Goal: Task Accomplishment & Management: Complete application form

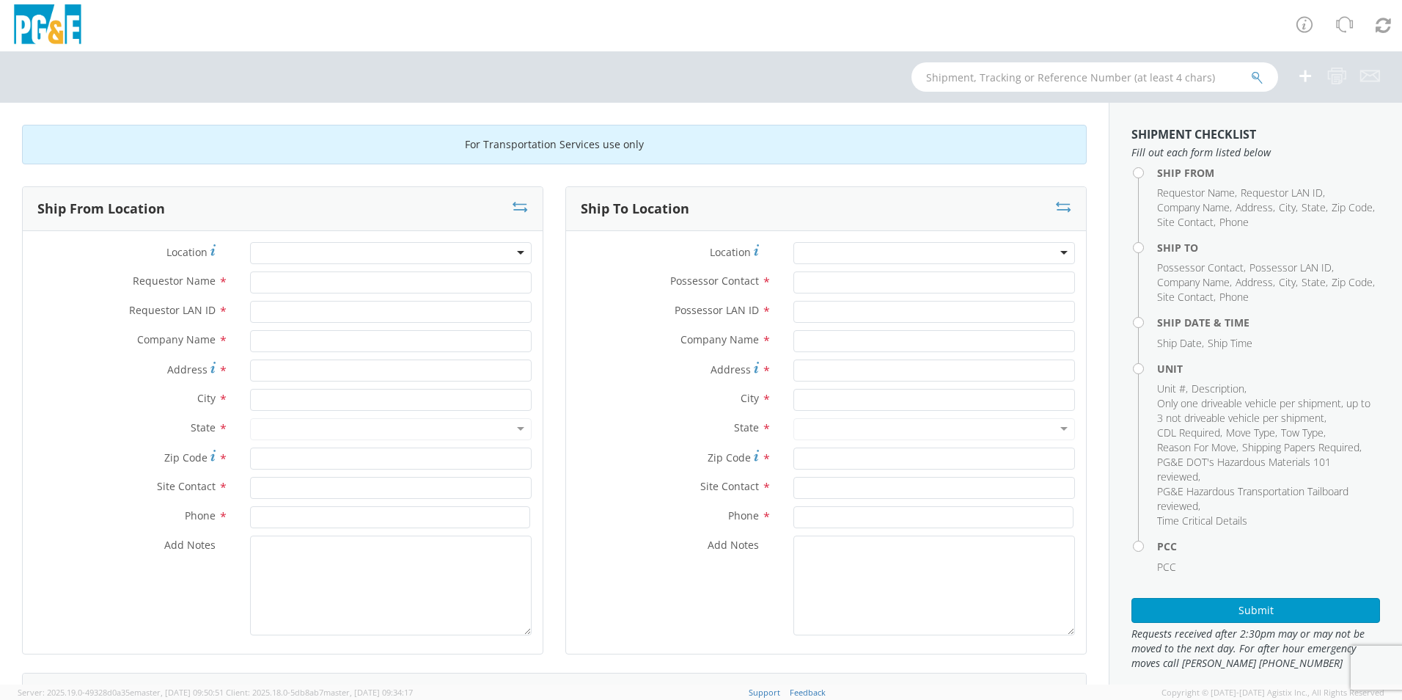
click at [319, 245] on div at bounding box center [391, 253] width 282 height 22
click at [315, 254] on div at bounding box center [391, 253] width 282 height 22
type input "F"
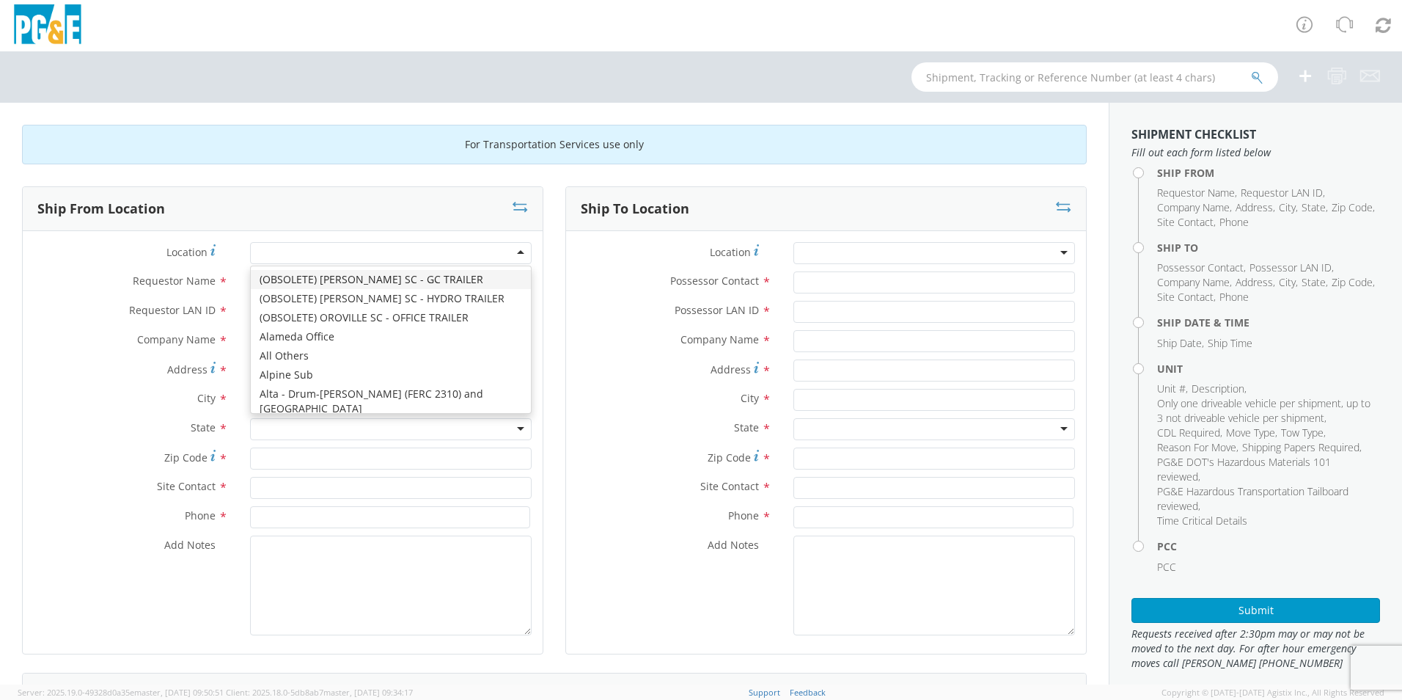
click at [315, 254] on div at bounding box center [391, 253] width 282 height 22
type input "[GEOGRAPHIC_DATA]"
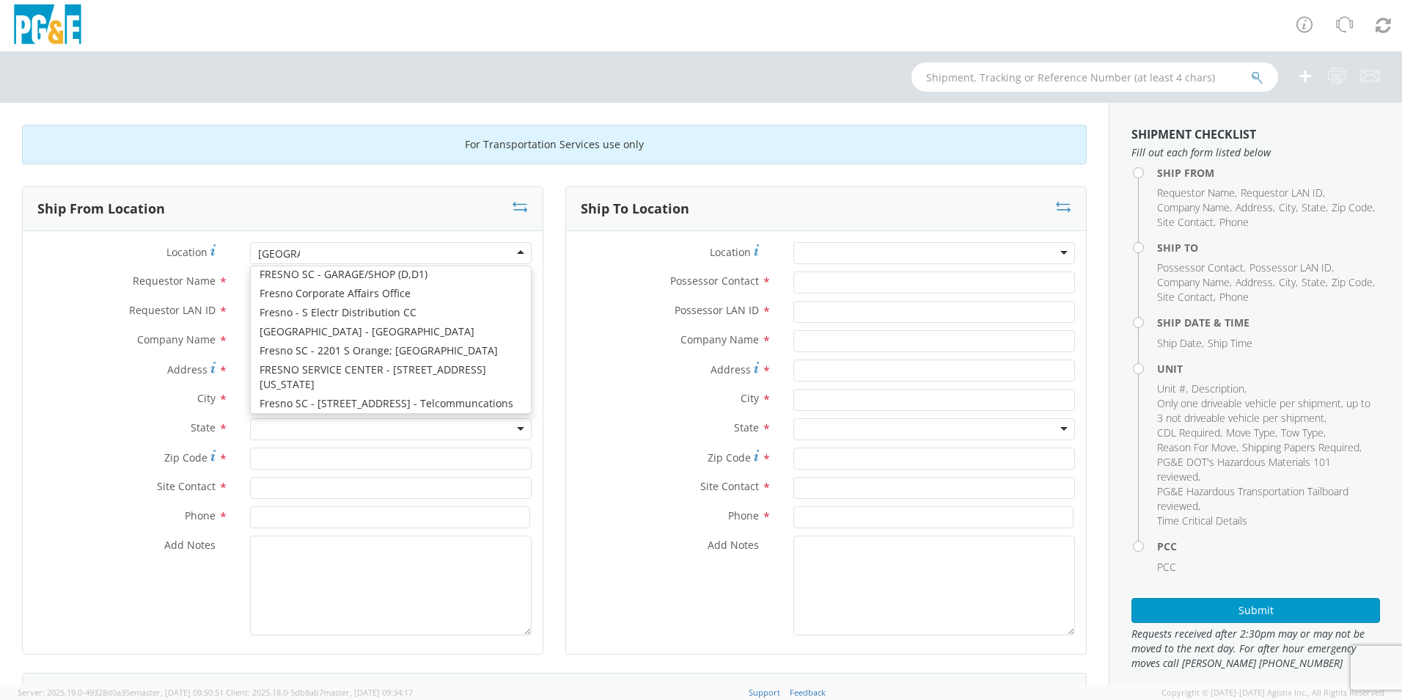
scroll to position [180, 0]
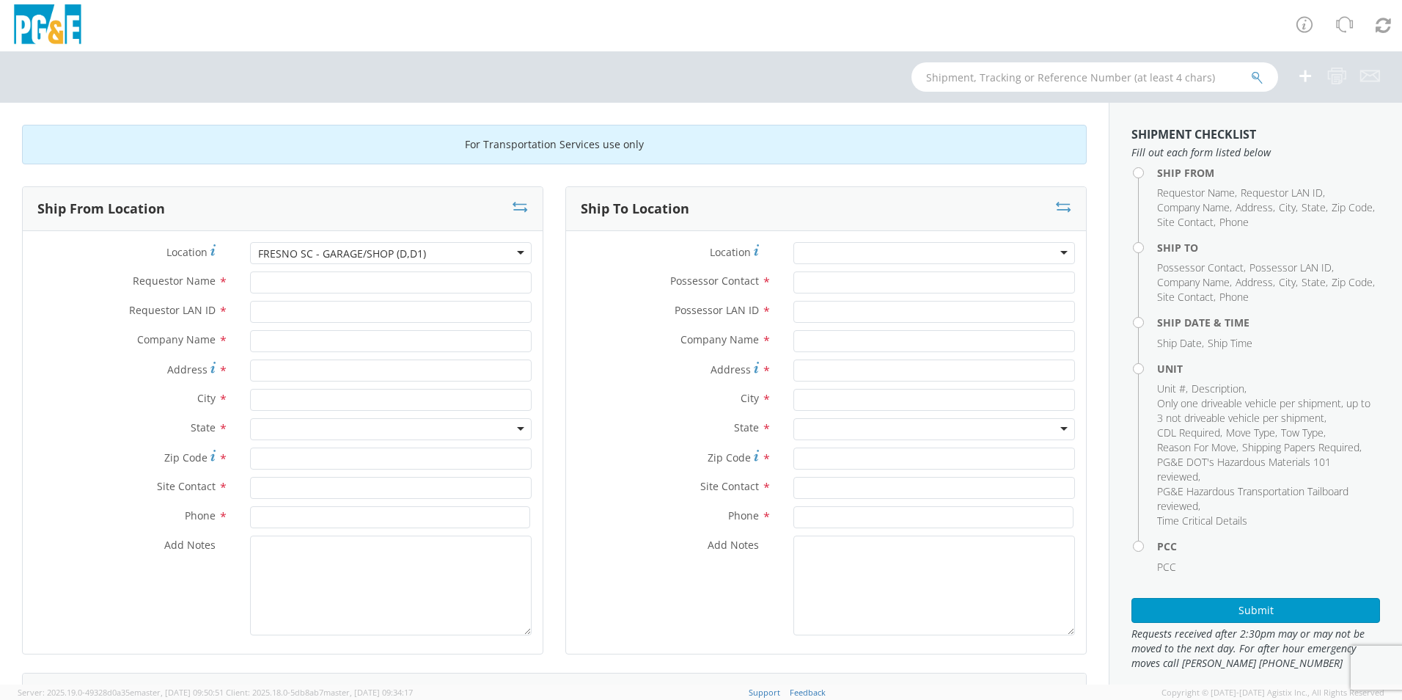
type input "PG&E"
type input "[STREET_ADDRESS][US_STATE]"
type input "[GEOGRAPHIC_DATA]"
type input "93702"
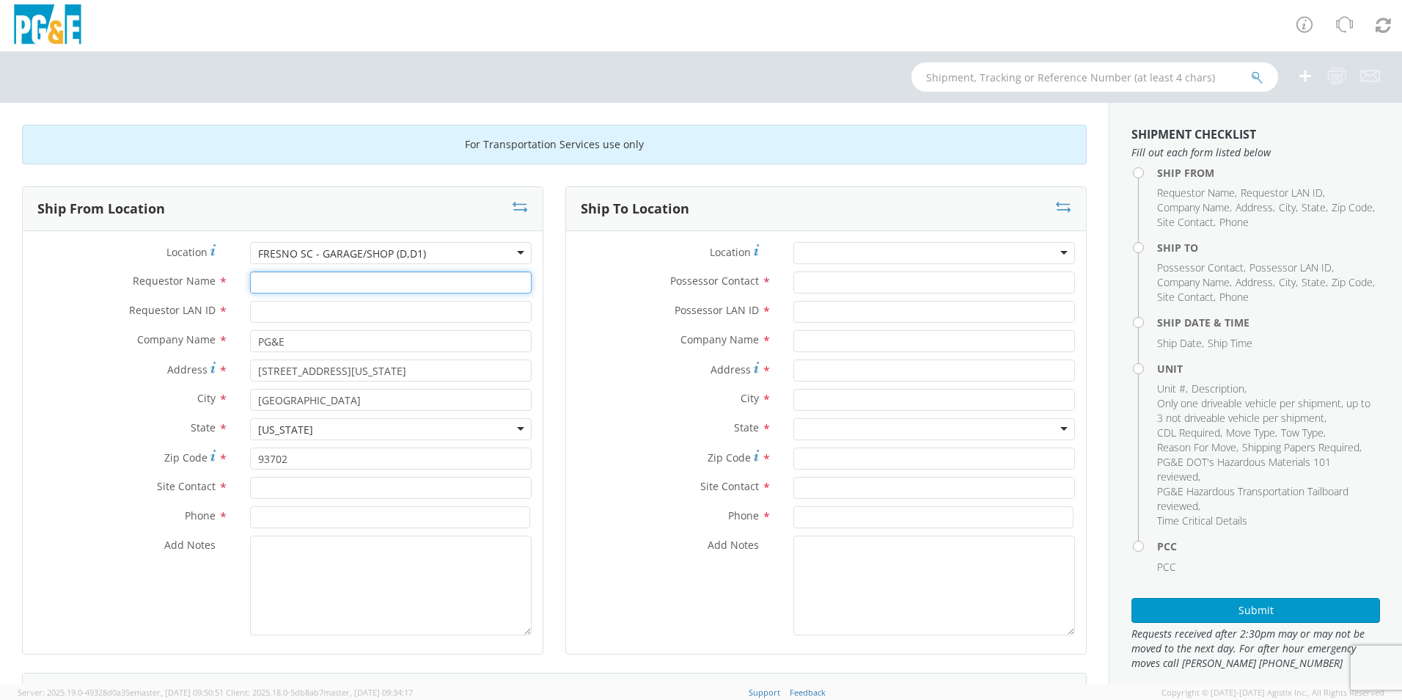
click at [325, 283] on input "Requestor Name *" at bounding box center [391, 282] width 282 height 22
type input "j"
type input "[PERSON_NAME]"
click at [323, 315] on input "Requestor LAN ID *" at bounding box center [391, 312] width 282 height 22
type input "JCEG"
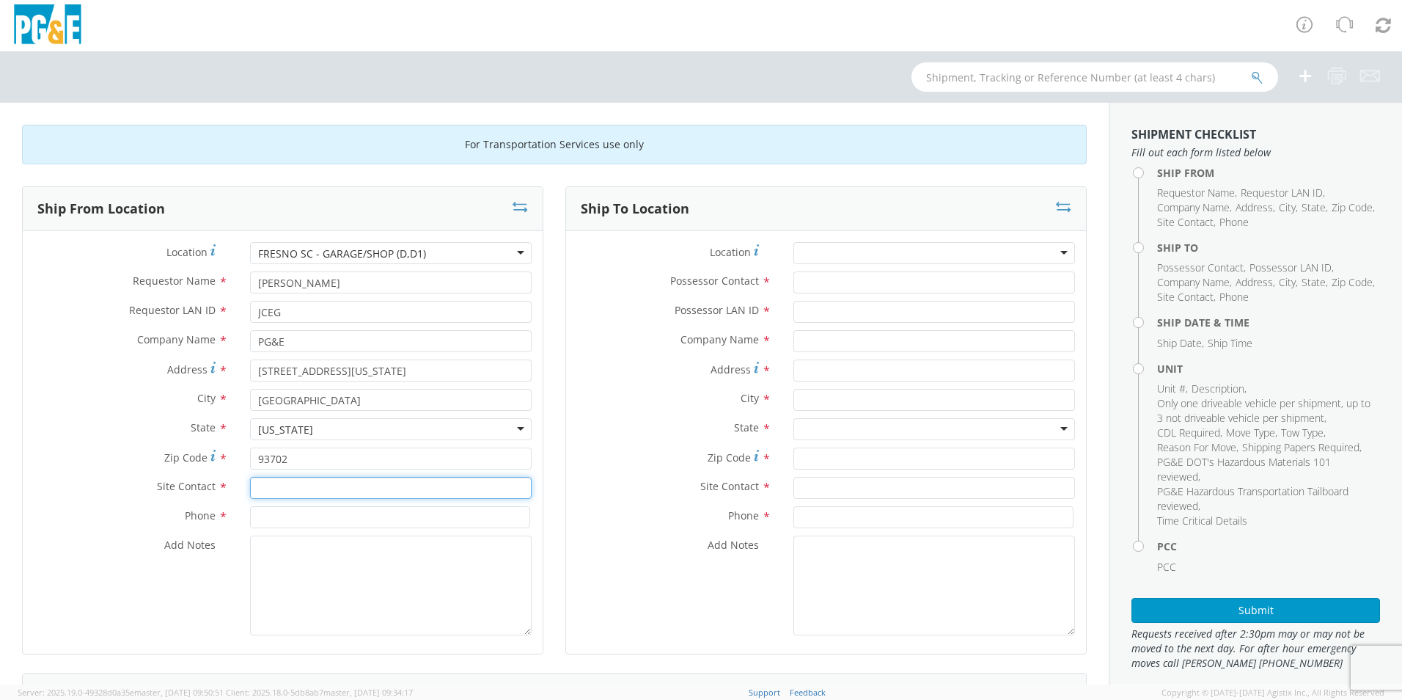
click at [307, 491] on input "text" at bounding box center [391, 488] width 282 height 22
type input "JC"
click at [323, 513] on input at bounding box center [390, 517] width 280 height 22
type input "[PHONE_NUMBER]"
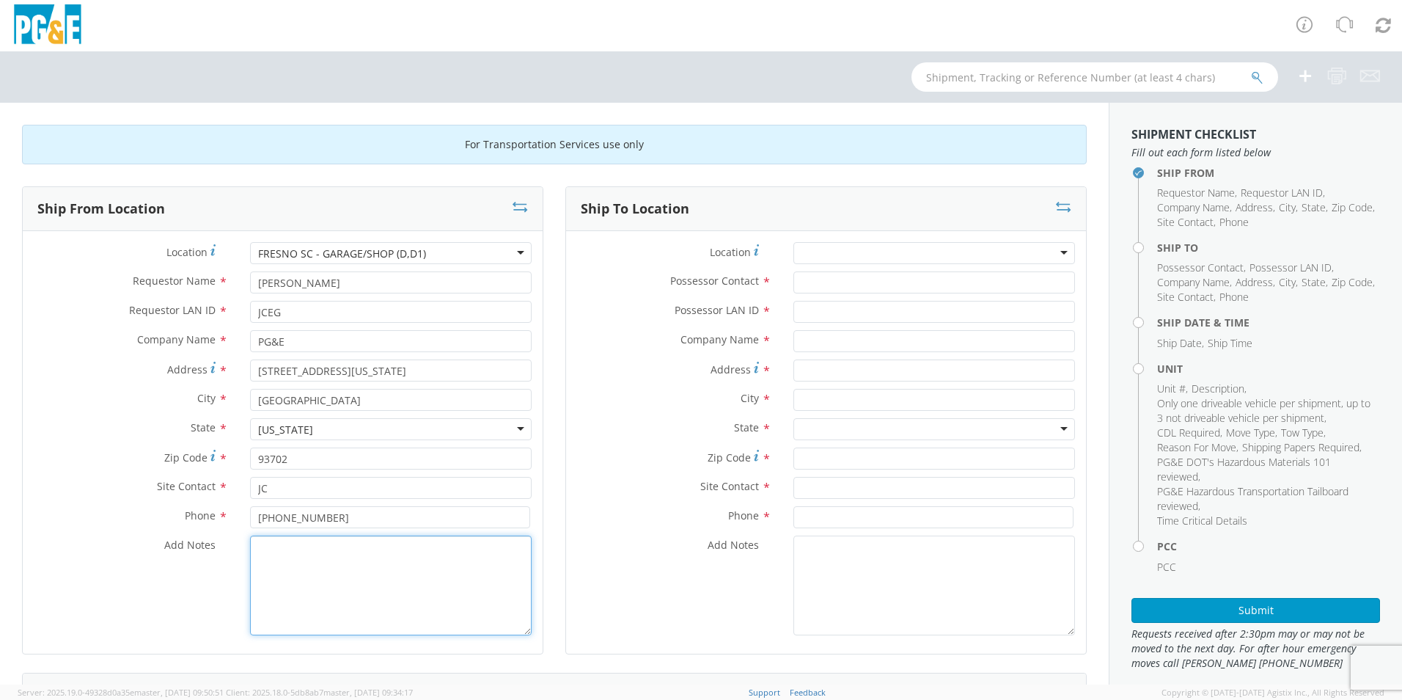
click at [362, 587] on textarea "Add Notes *" at bounding box center [391, 585] width 282 height 100
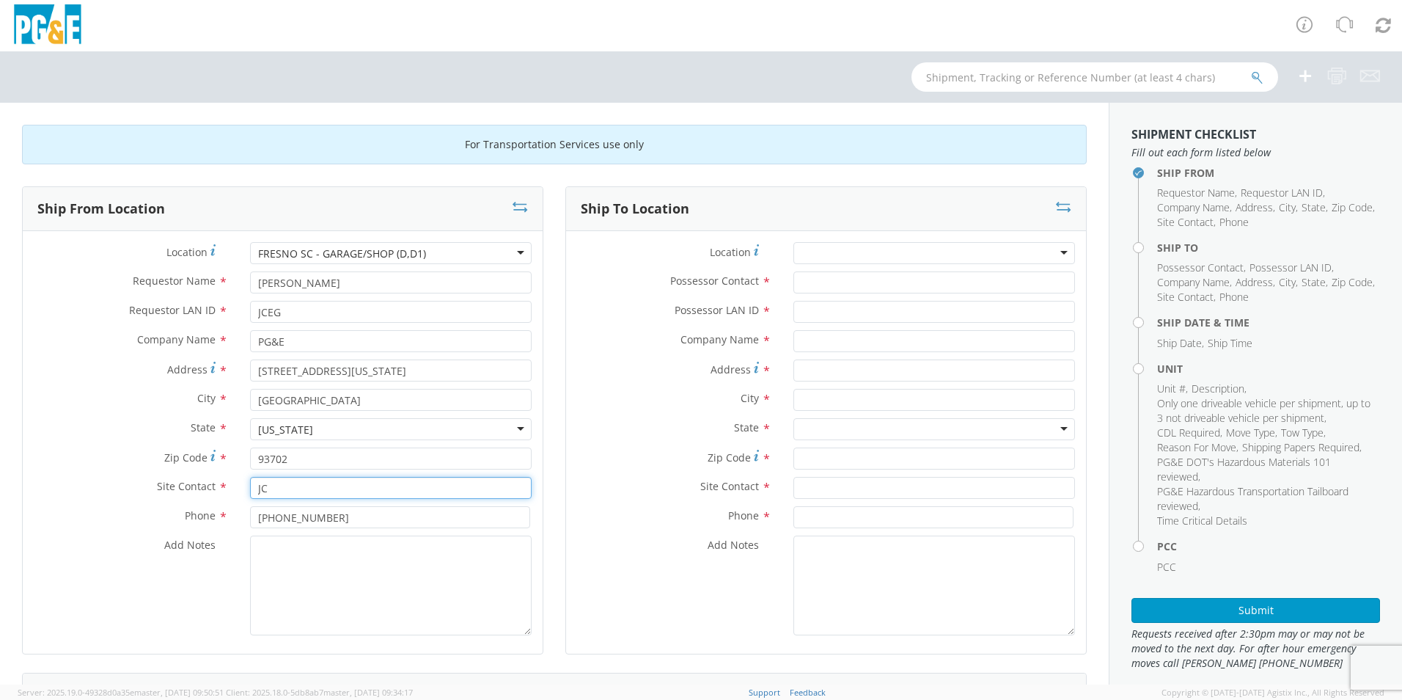
click at [281, 485] on input "JC" at bounding box center [391, 488] width 282 height 22
click at [297, 463] on input "93702" at bounding box center [391, 458] width 282 height 22
click at [313, 430] on div "[US_STATE]" at bounding box center [391, 429] width 282 height 22
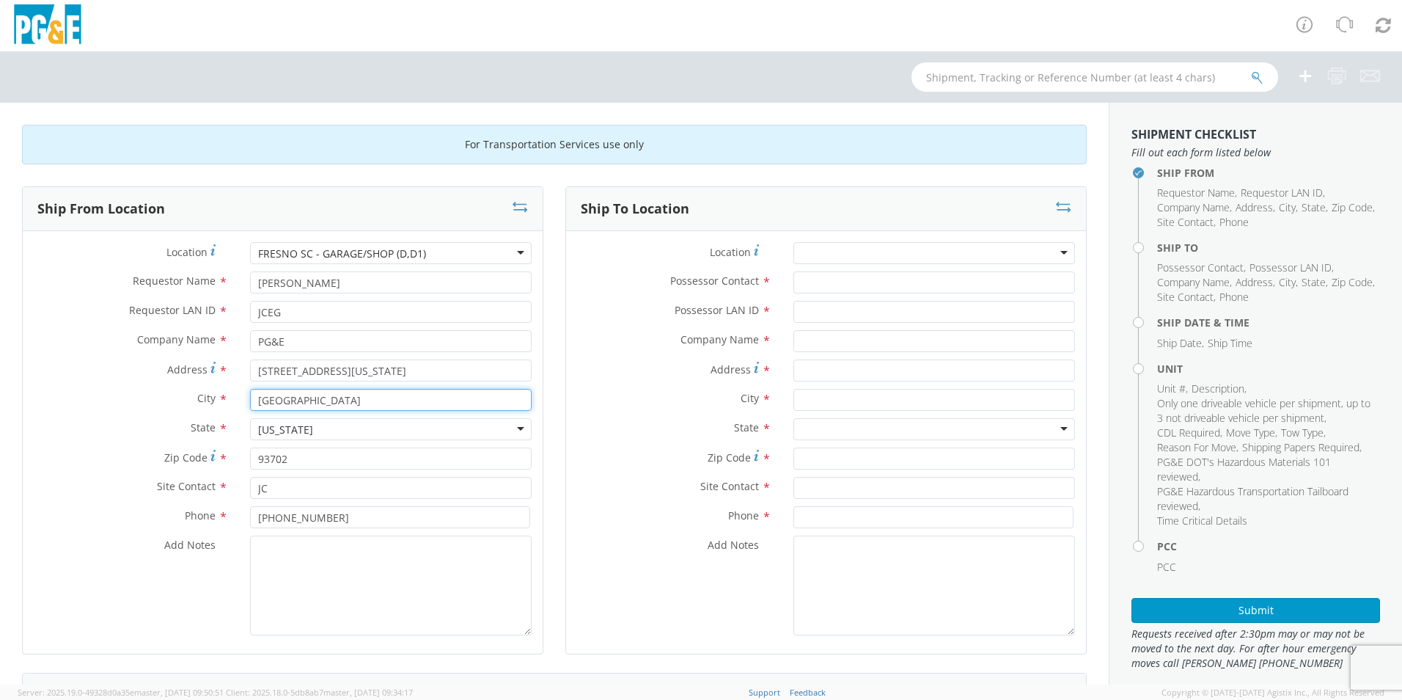
click at [311, 397] on input "[GEOGRAPHIC_DATA]" at bounding box center [391, 400] width 282 height 22
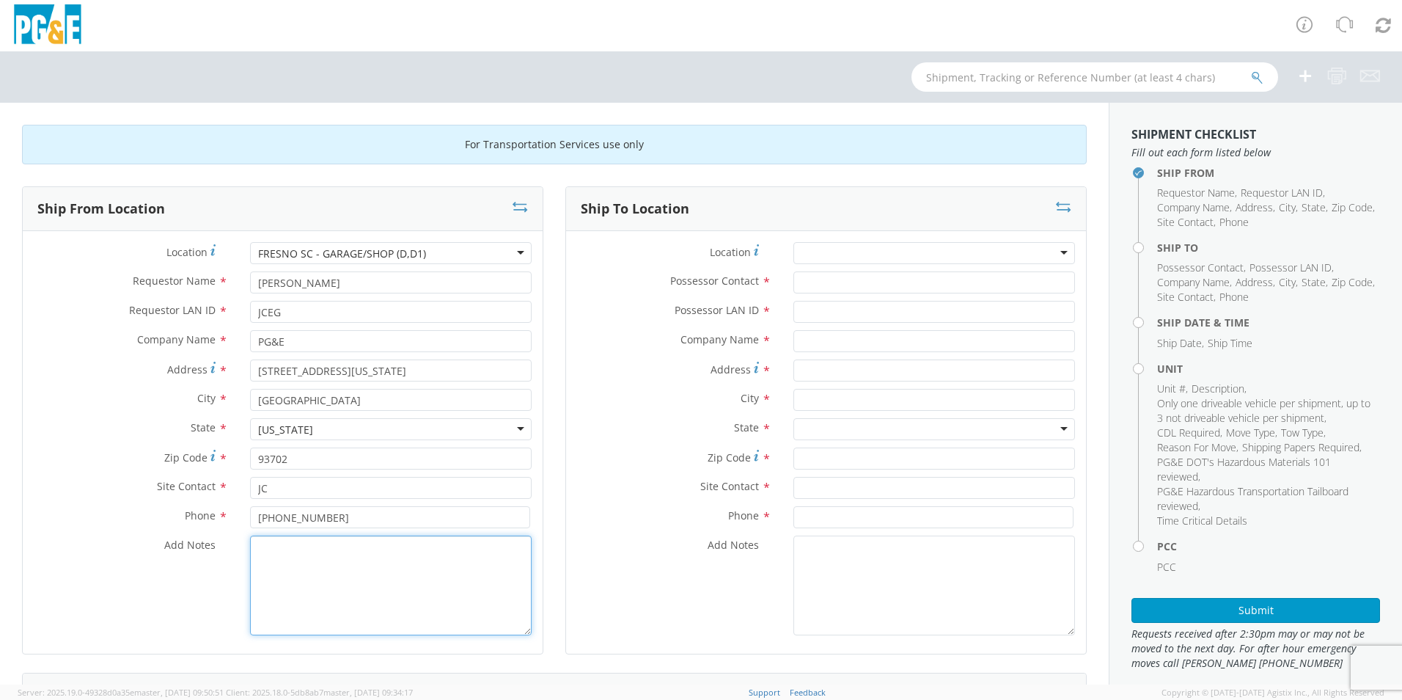
click at [290, 574] on textarea "Add Notes *" at bounding box center [391, 585] width 282 height 100
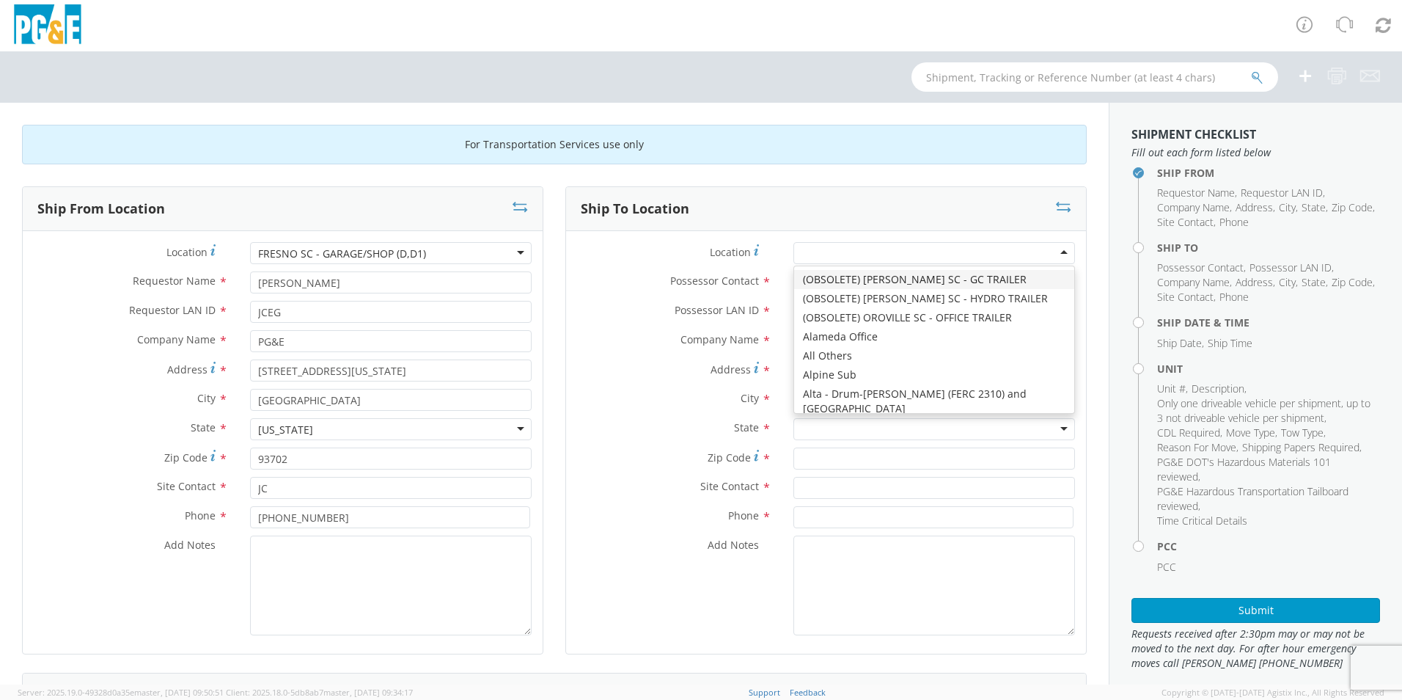
click at [852, 253] on div at bounding box center [934, 253] width 282 height 22
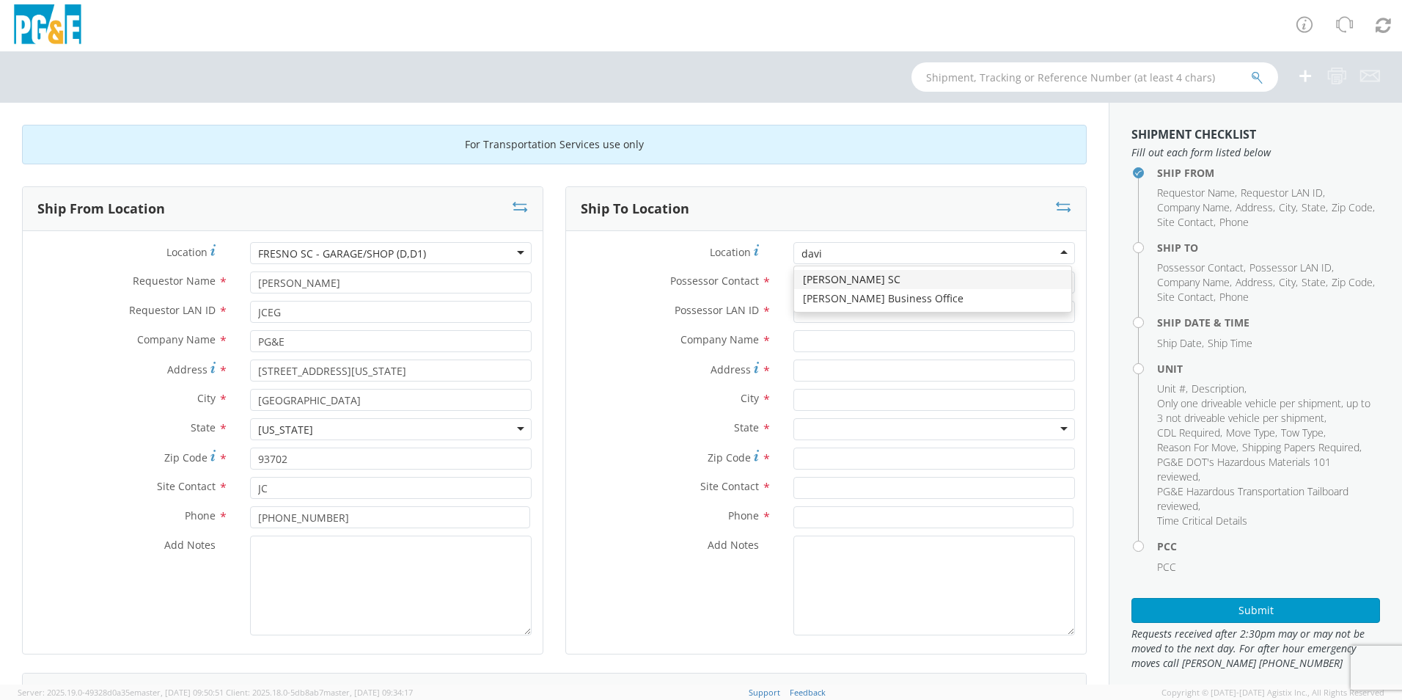
type input "[PERSON_NAME]"
type input "PG&E"
type input "[STREET_ADDRESS]"
type input "[PERSON_NAME]"
type input "95616"
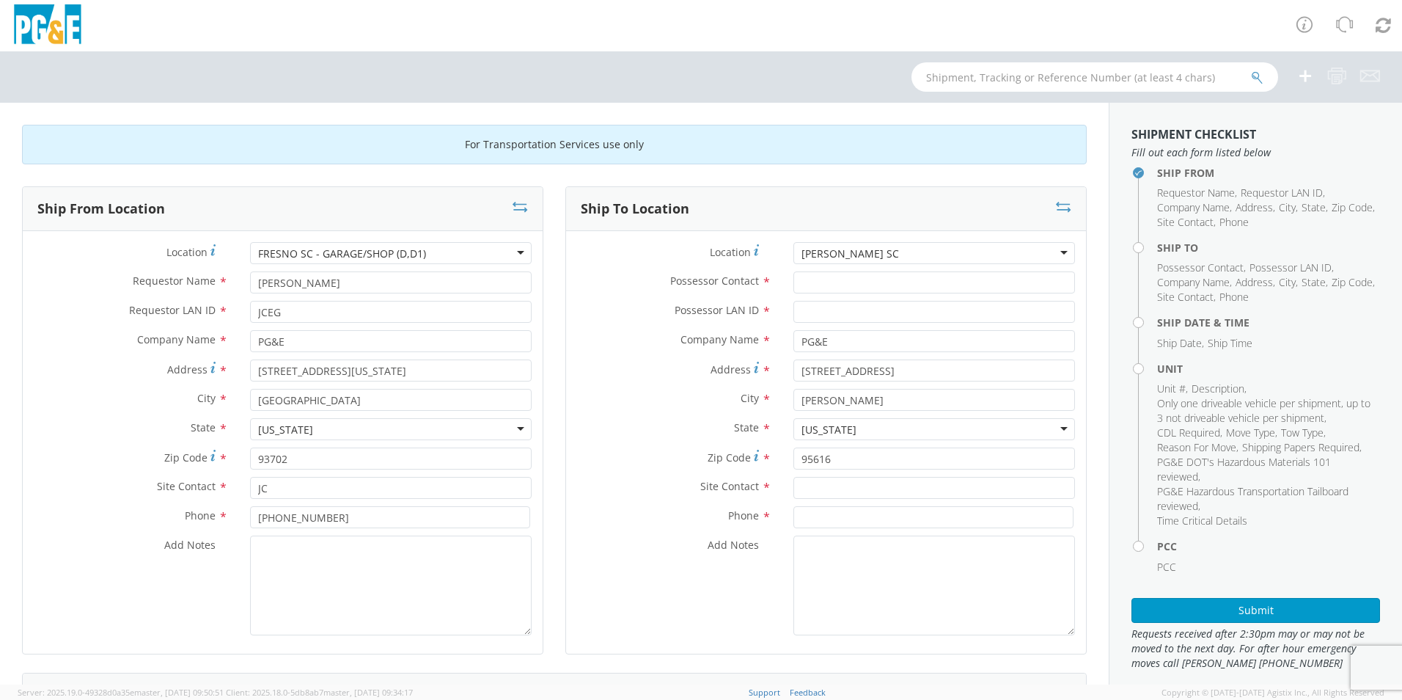
scroll to position [0, 0]
click at [860, 281] on input "Possessor Contact *" at bounding box center [934, 282] width 282 height 22
type input "[PERSON_NAME]"
click at [826, 312] on input "Possessor LAN ID *" at bounding box center [934, 312] width 282 height 22
type input "K4PE"
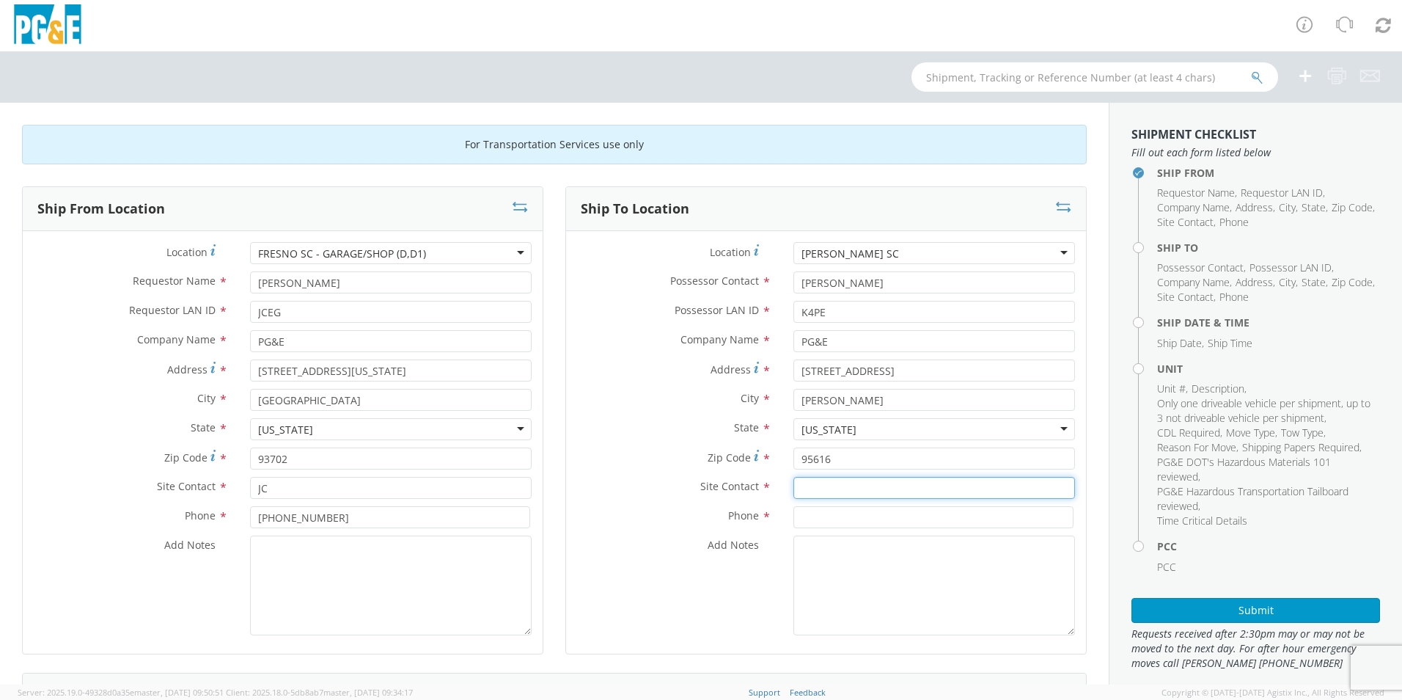
click at [820, 485] on input "text" at bounding box center [934, 488] width 282 height 22
type input "KURTIS"
click at [819, 513] on input at bounding box center [933, 517] width 280 height 22
type input "[PHONE_NUMBER]"
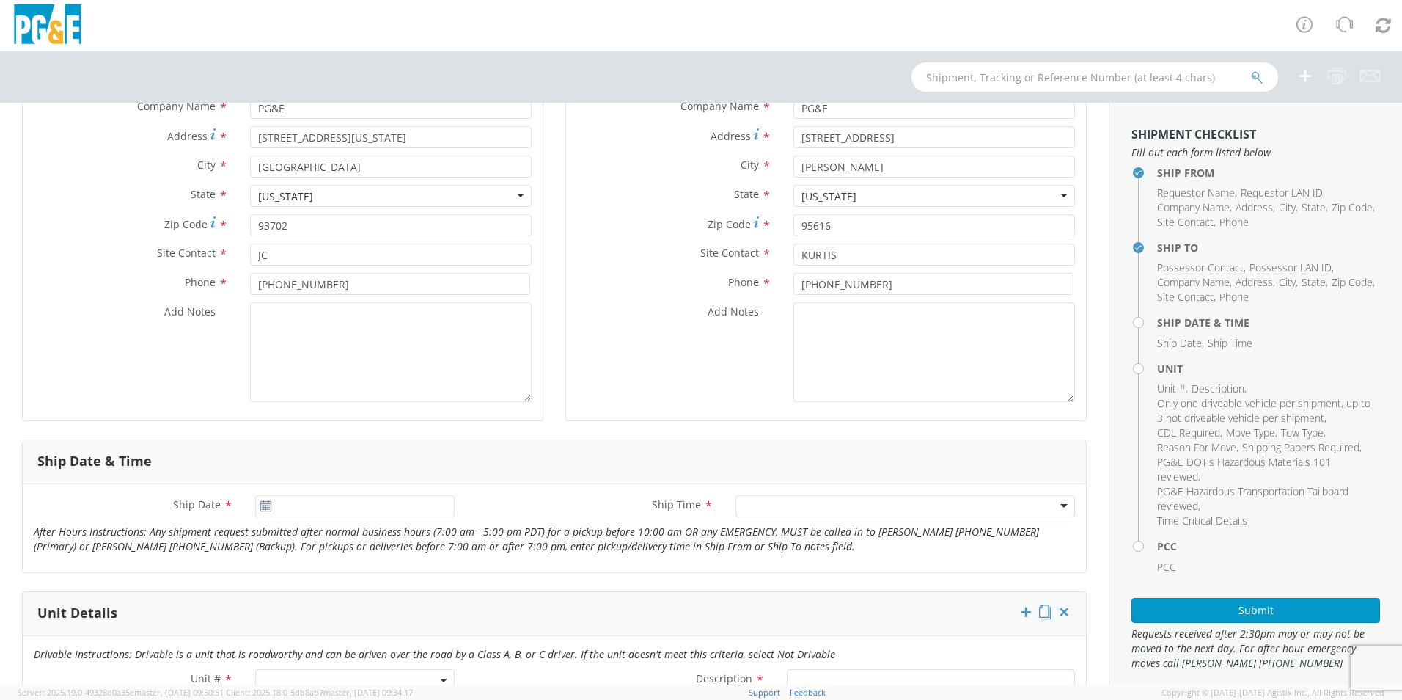
scroll to position [293, 0]
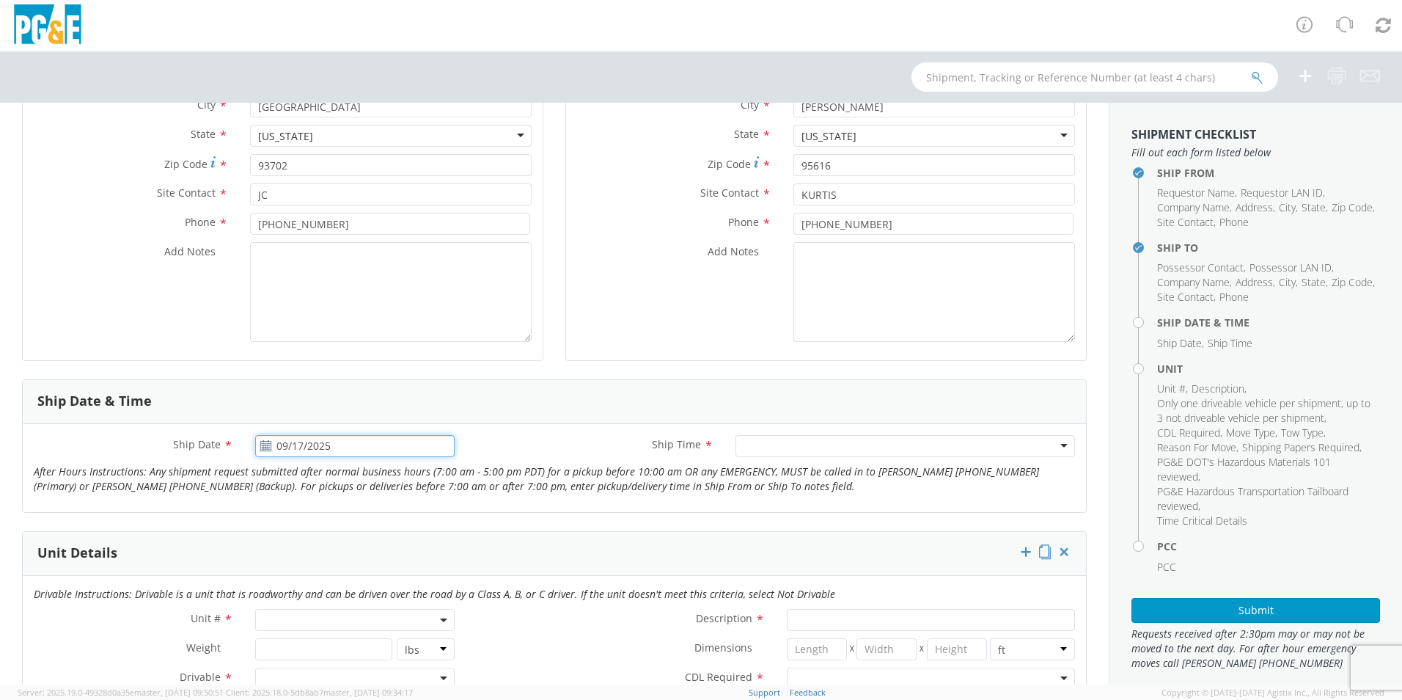
click at [384, 441] on input "09/17/2025" at bounding box center [354, 446] width 199 height 22
click at [385, 560] on td "18" at bounding box center [384, 561] width 26 height 22
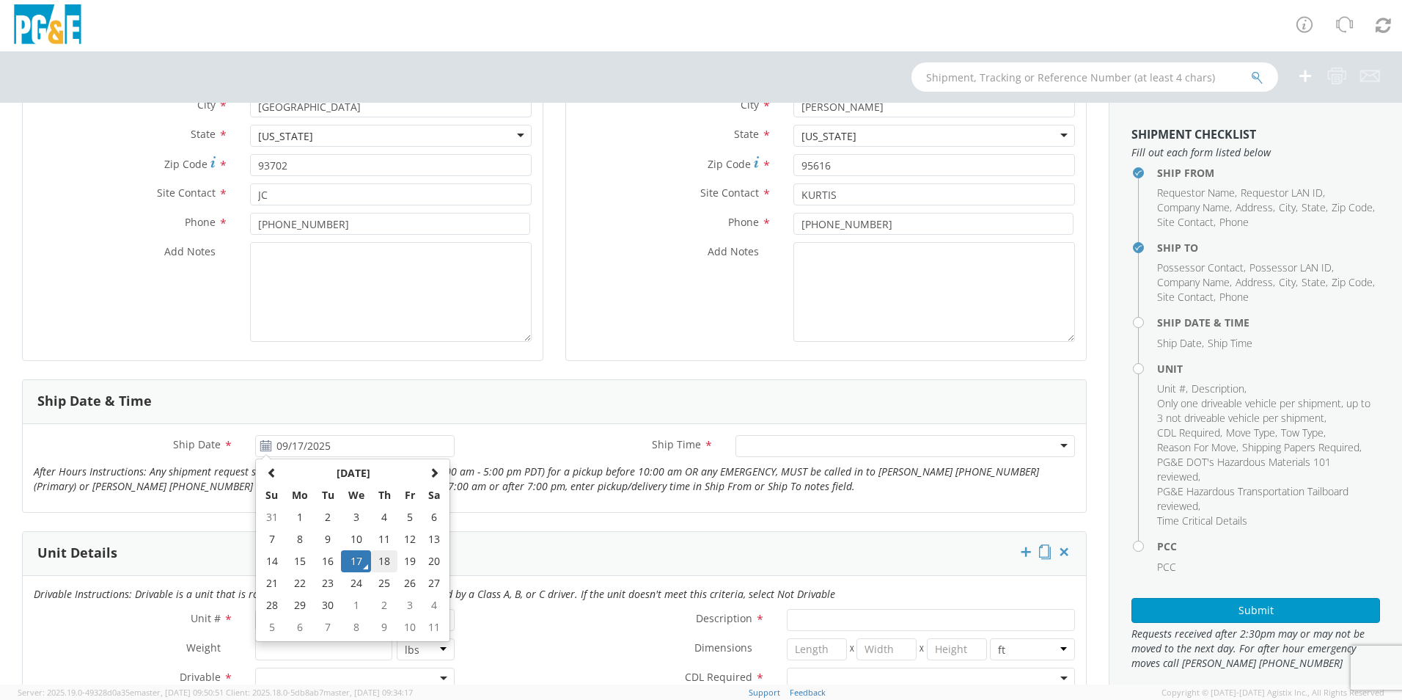
type input "[DATE]"
click at [771, 444] on div at bounding box center [906, 446] width 340 height 22
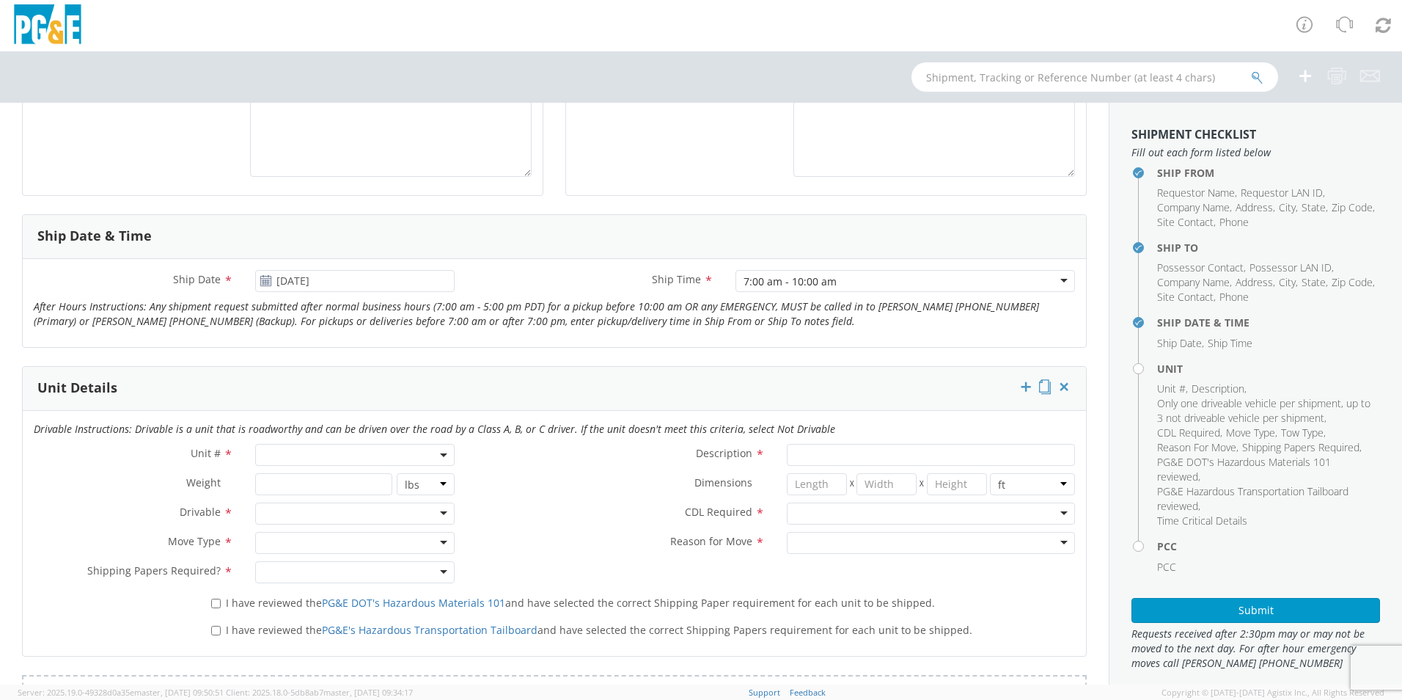
scroll to position [513, 0]
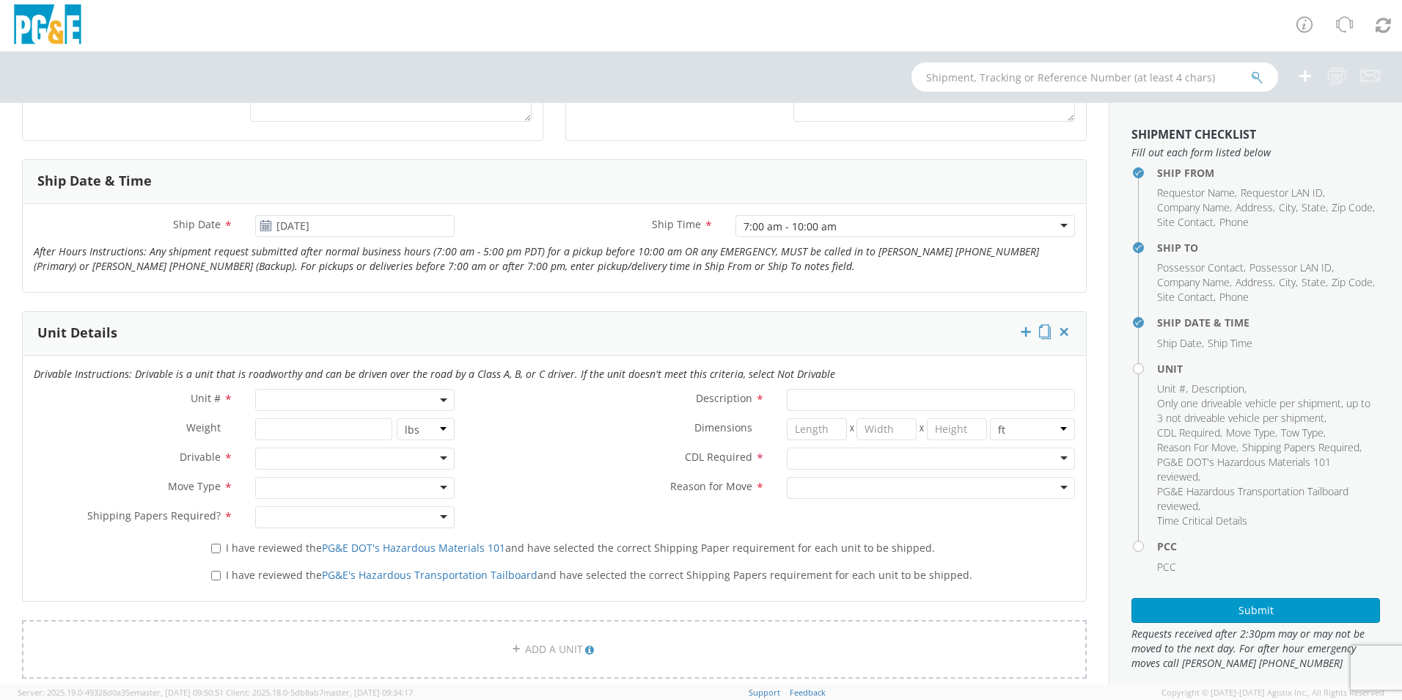
click at [315, 397] on span at bounding box center [354, 400] width 199 height 22
click at [309, 426] on input "search" at bounding box center [354, 424] width 190 height 22
type input "B26037"
type input "VAN; HIGH CUBE 4X2"
type input "9200"
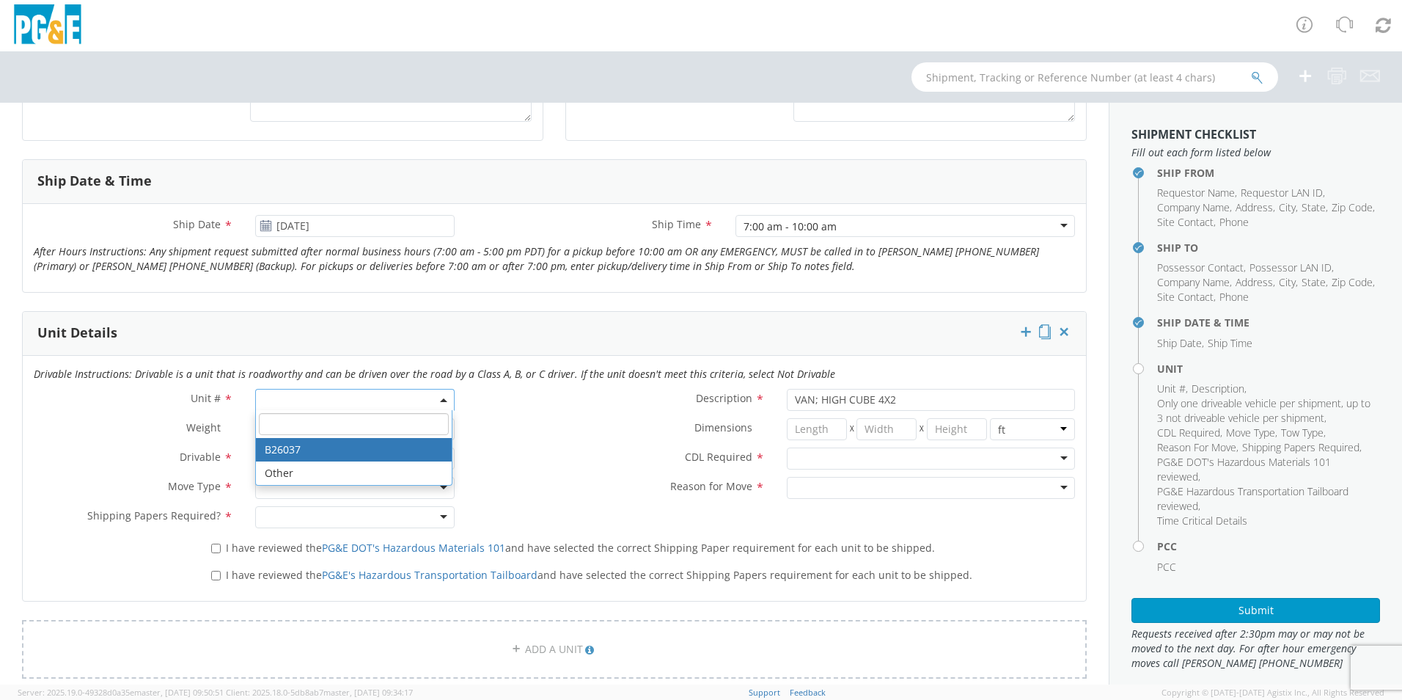
select select "B26037"
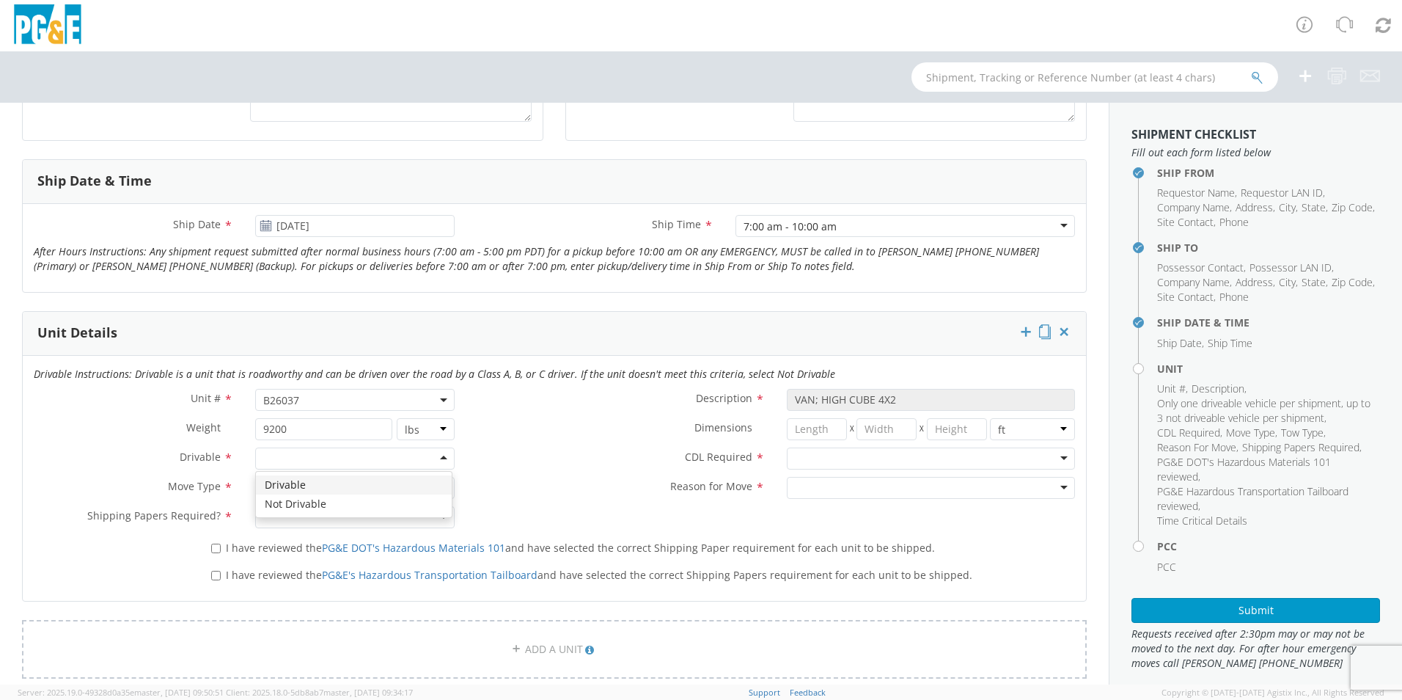
click at [315, 458] on div at bounding box center [354, 458] width 199 height 22
click at [317, 484] on div at bounding box center [354, 488] width 199 height 22
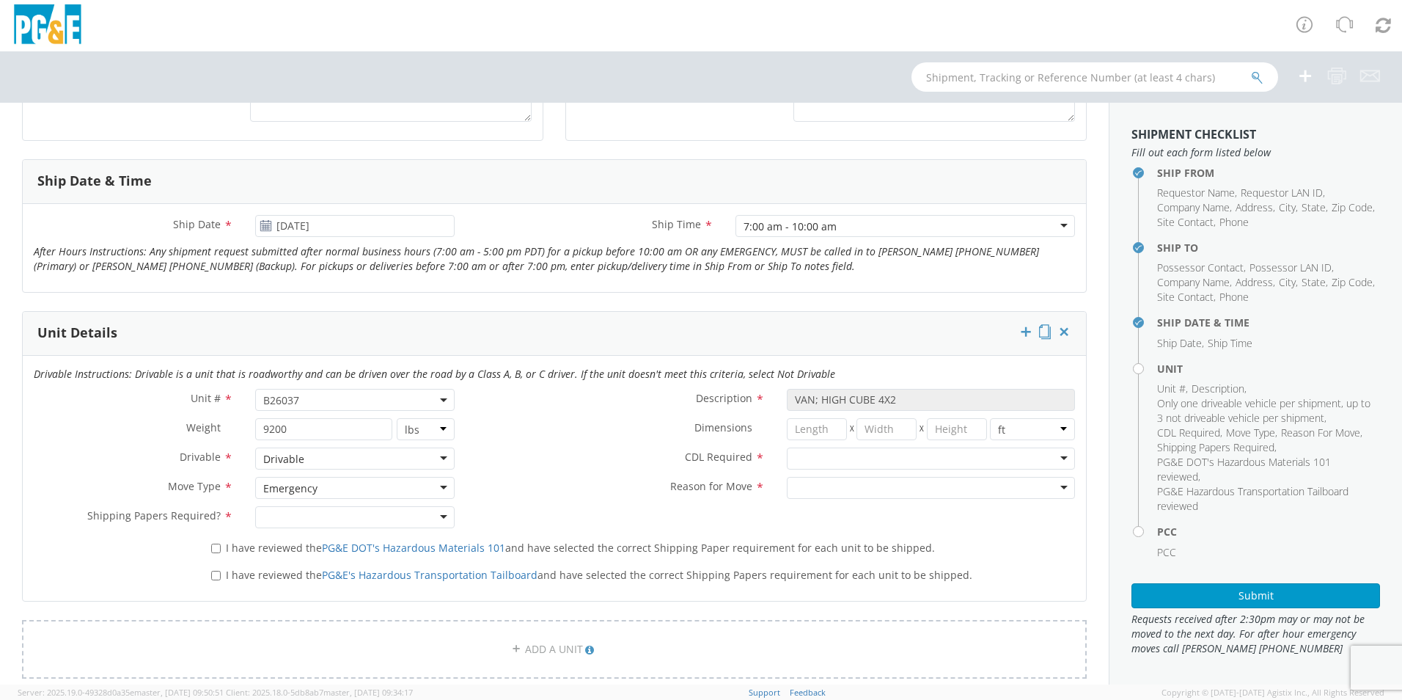
click at [366, 512] on div at bounding box center [354, 517] width 199 height 22
click at [825, 460] on div at bounding box center [931, 458] width 288 height 22
click at [818, 491] on div at bounding box center [931, 488] width 288 height 22
click at [211, 549] on input "I have reviewed the PG&E DOT's Hazardous Materials 101 and have selected the co…" at bounding box center [216, 548] width 10 height 10
checkbox input "true"
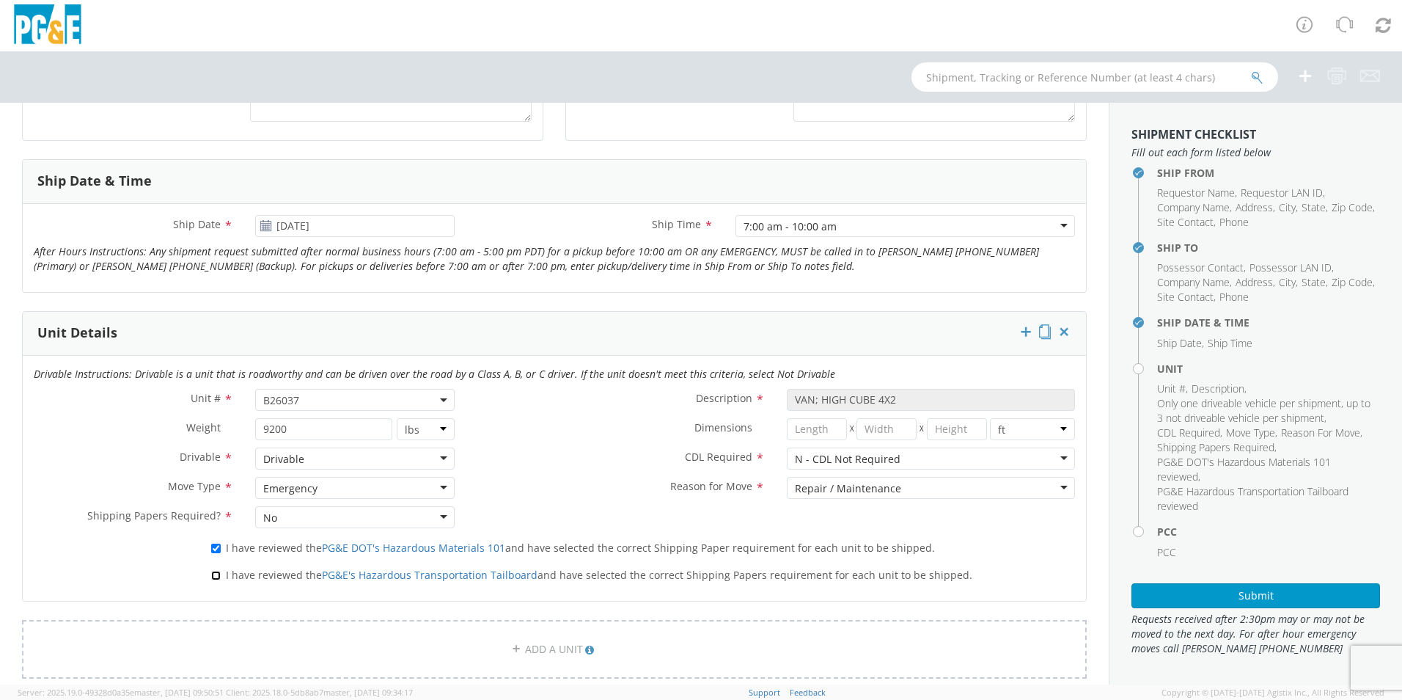
click at [213, 573] on input "I have reviewed the PG&E's Hazardous Transportation Tailboard and have selected…" at bounding box center [216, 576] width 10 height 10
checkbox input "true"
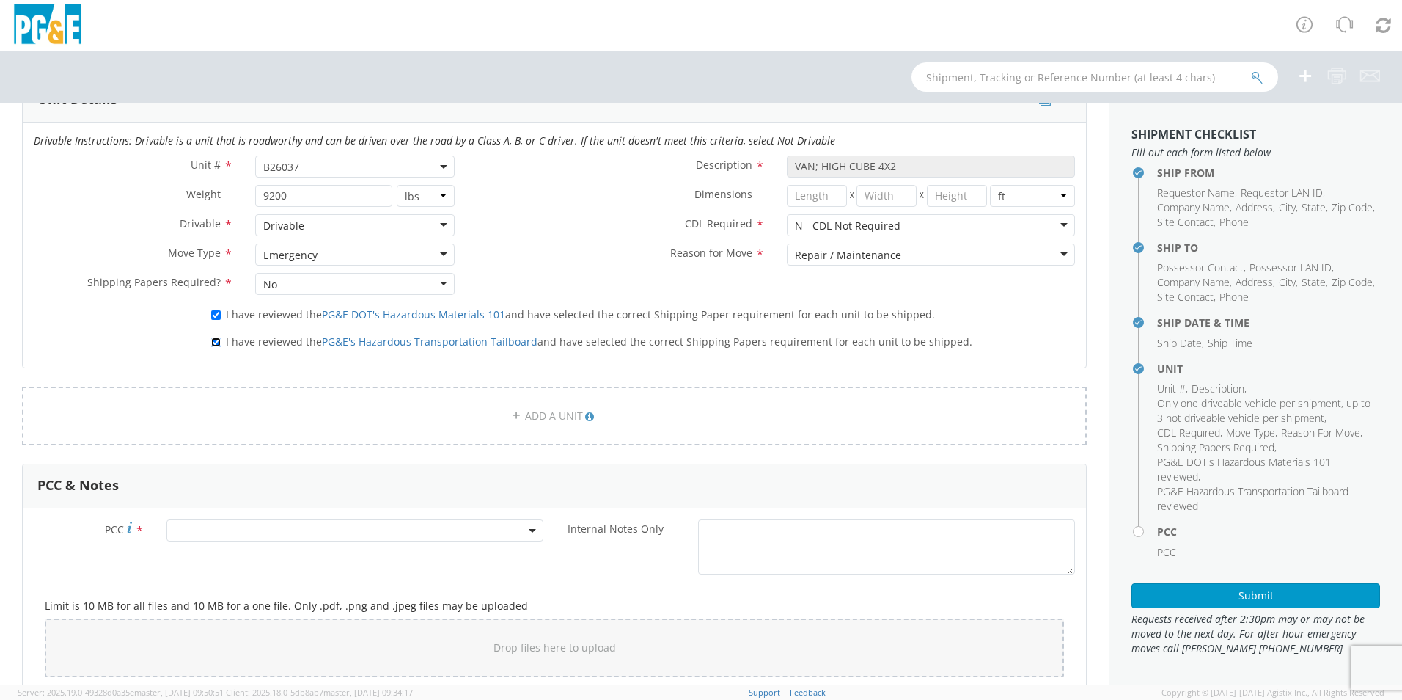
scroll to position [807, 0]
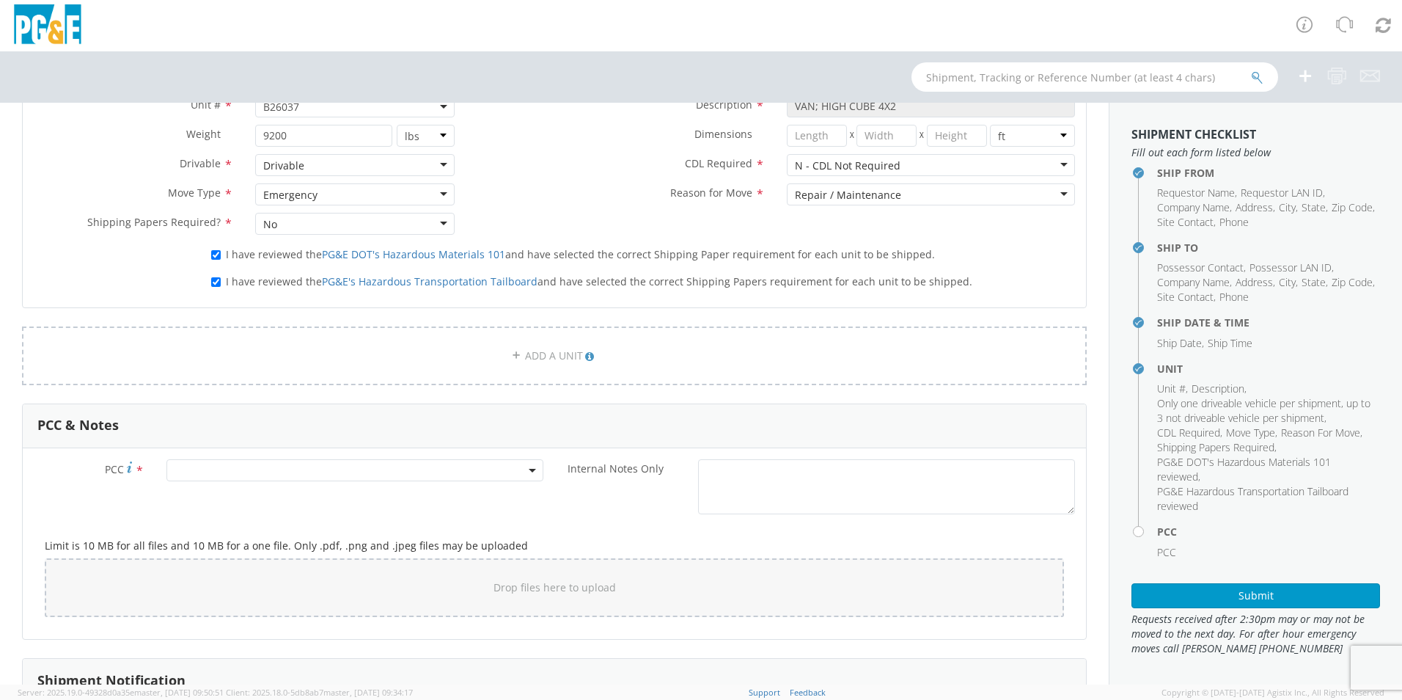
click at [389, 472] on span at bounding box center [354, 470] width 377 height 22
click at [301, 496] on input "number" at bounding box center [352, 494] width 365 height 22
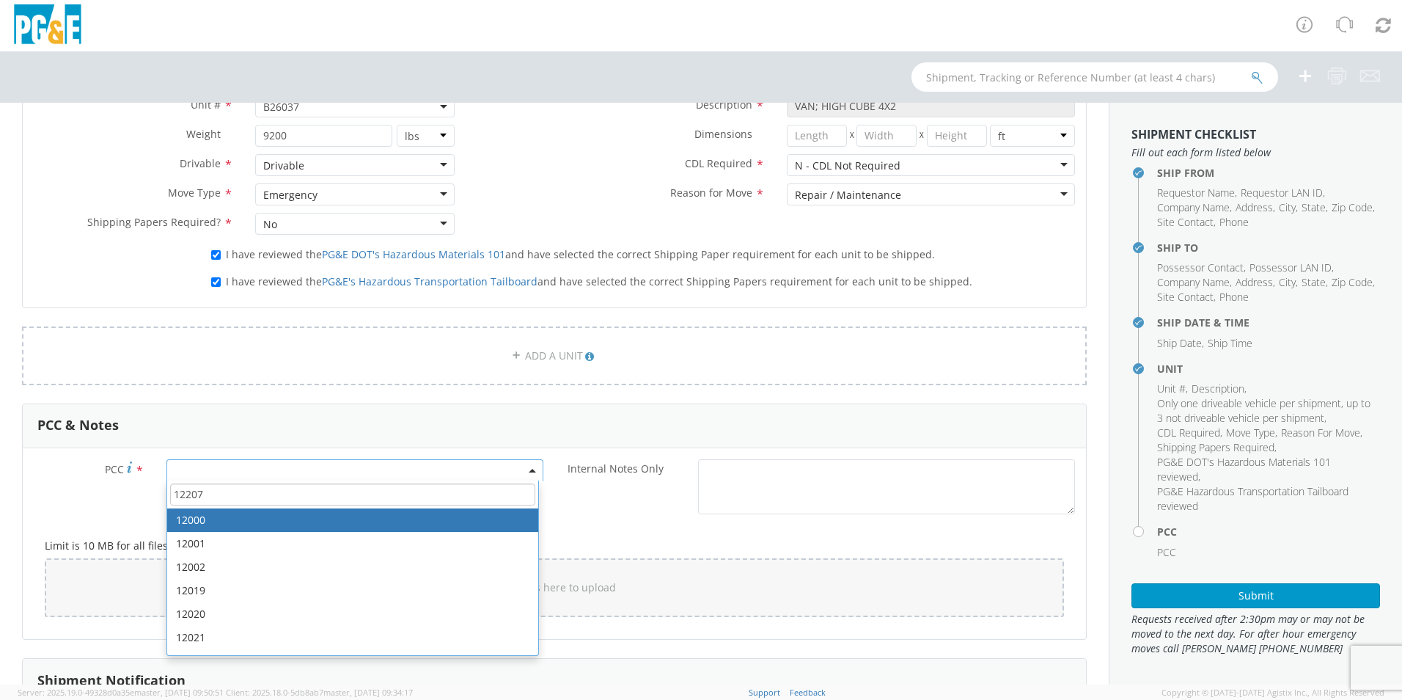
type input "12207"
click at [593, 501] on div "Internal Notes Only *" at bounding box center [820, 486] width 532 height 55
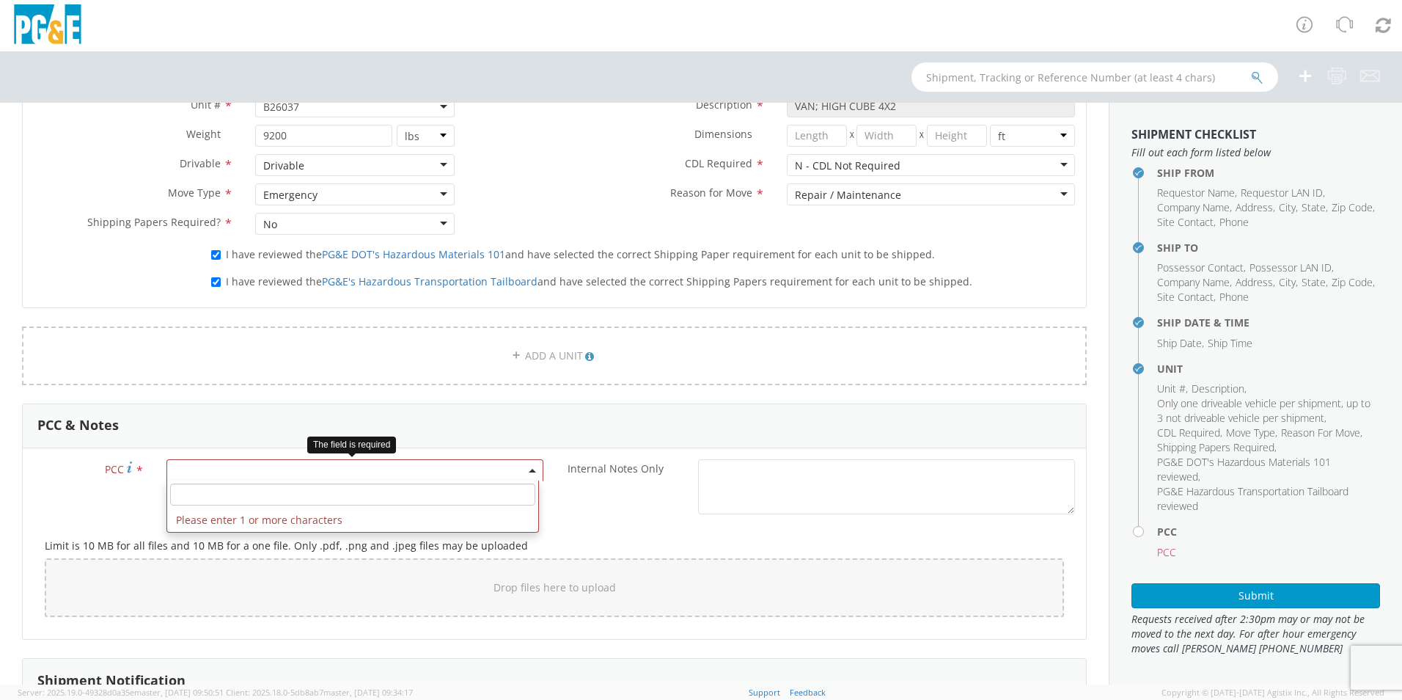
click at [328, 471] on span at bounding box center [354, 470] width 377 height 22
click at [308, 494] on input "number" at bounding box center [352, 494] width 365 height 22
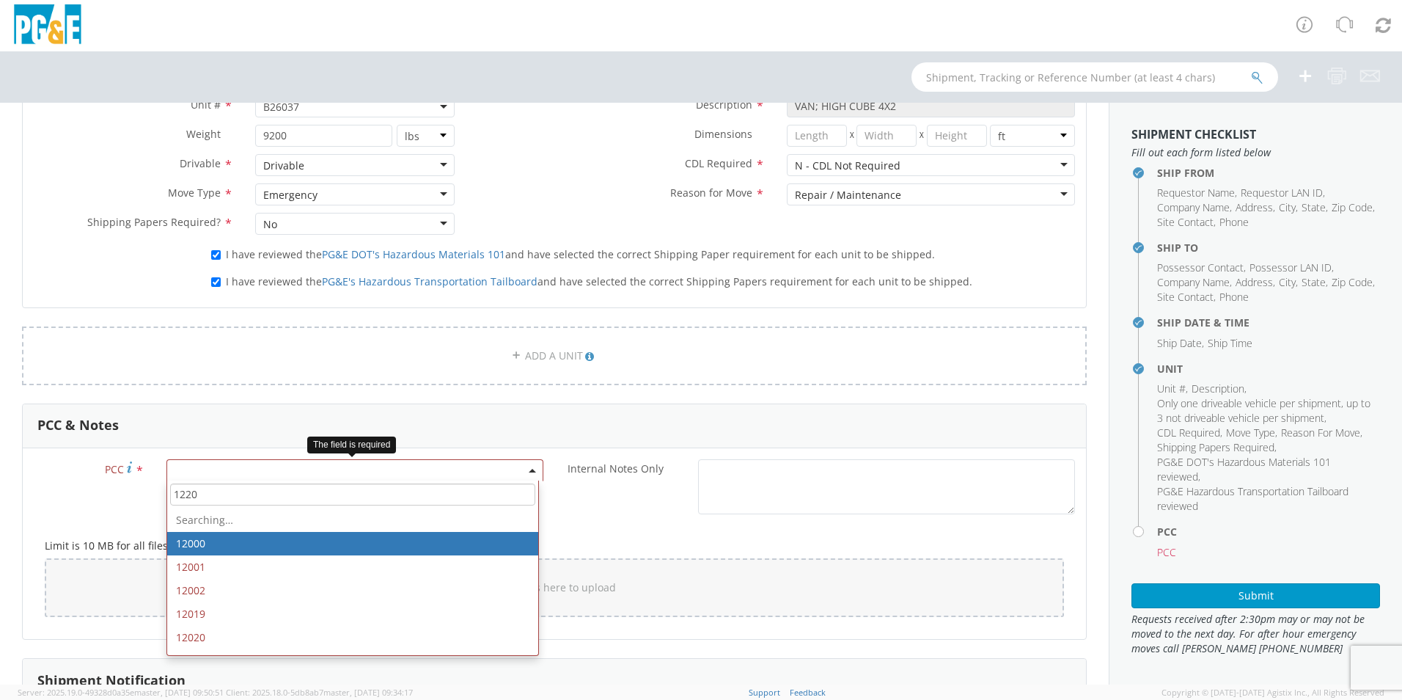
type input "12207"
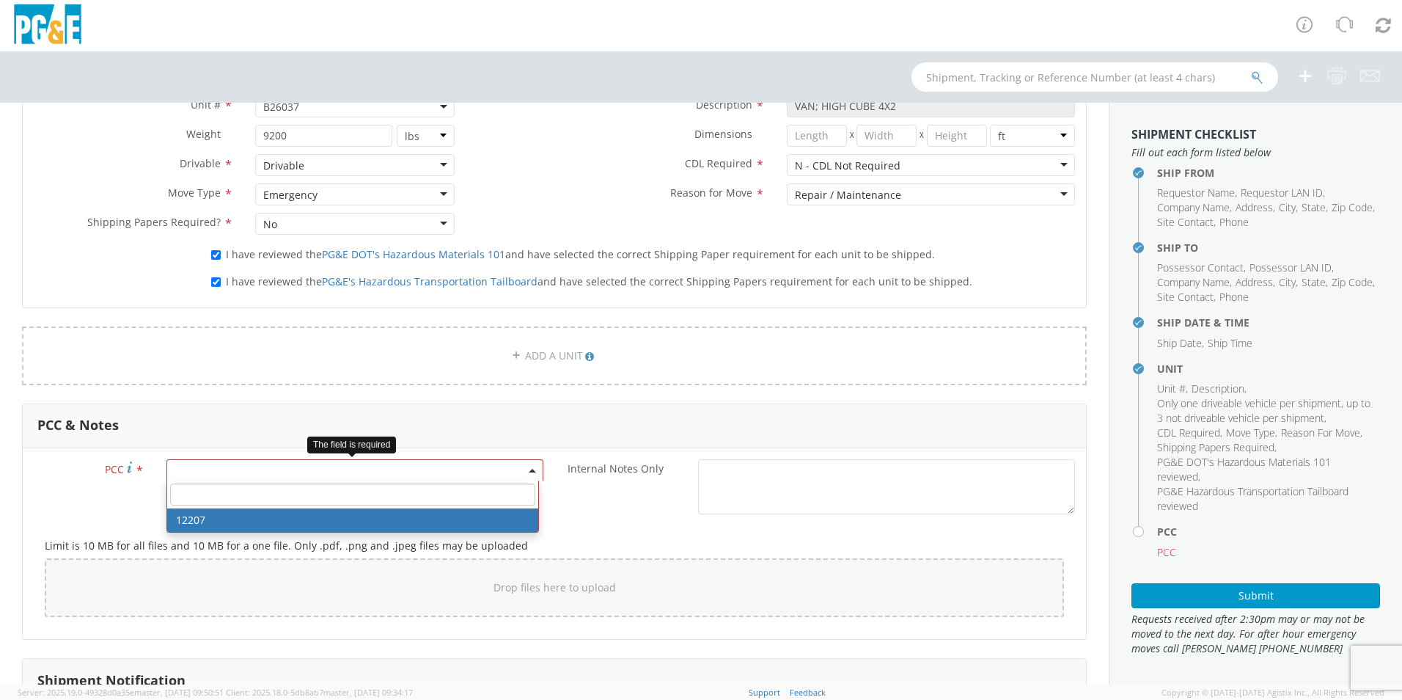
select select "12207"
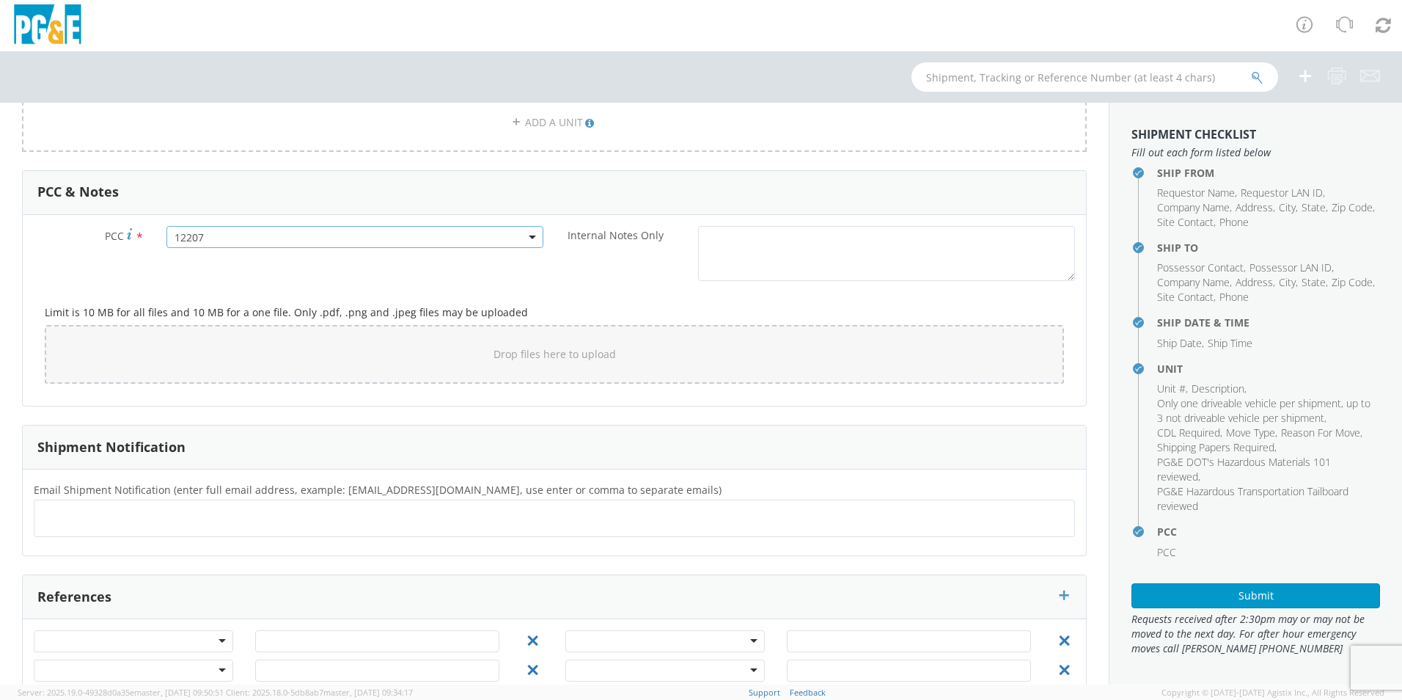
scroll to position [1074, 0]
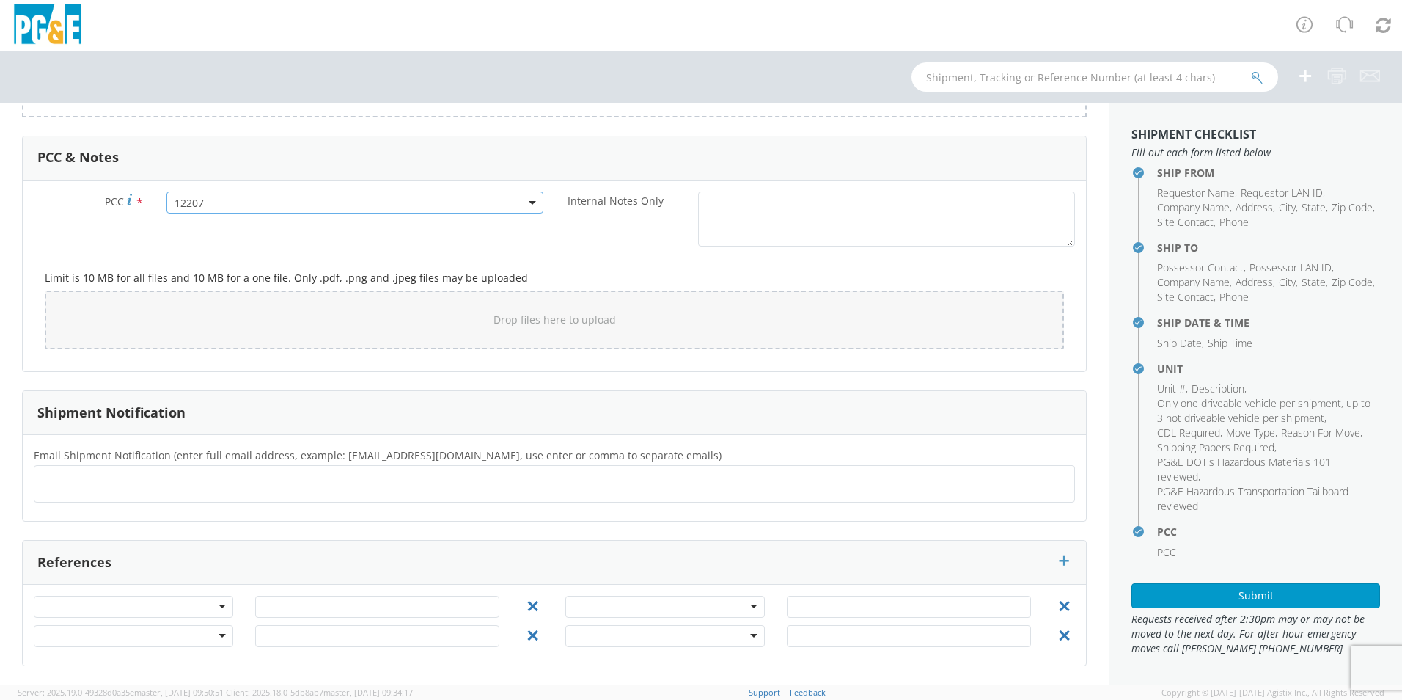
click at [247, 491] on ul at bounding box center [554, 484] width 1028 height 24
type input "[EMAIL_ADDRESS][DOMAIN_NAME]"
type input "B"
click at [1236, 595] on button "Submit" at bounding box center [1256, 595] width 249 height 25
